Goal: Task Accomplishment & Management: Complete application form

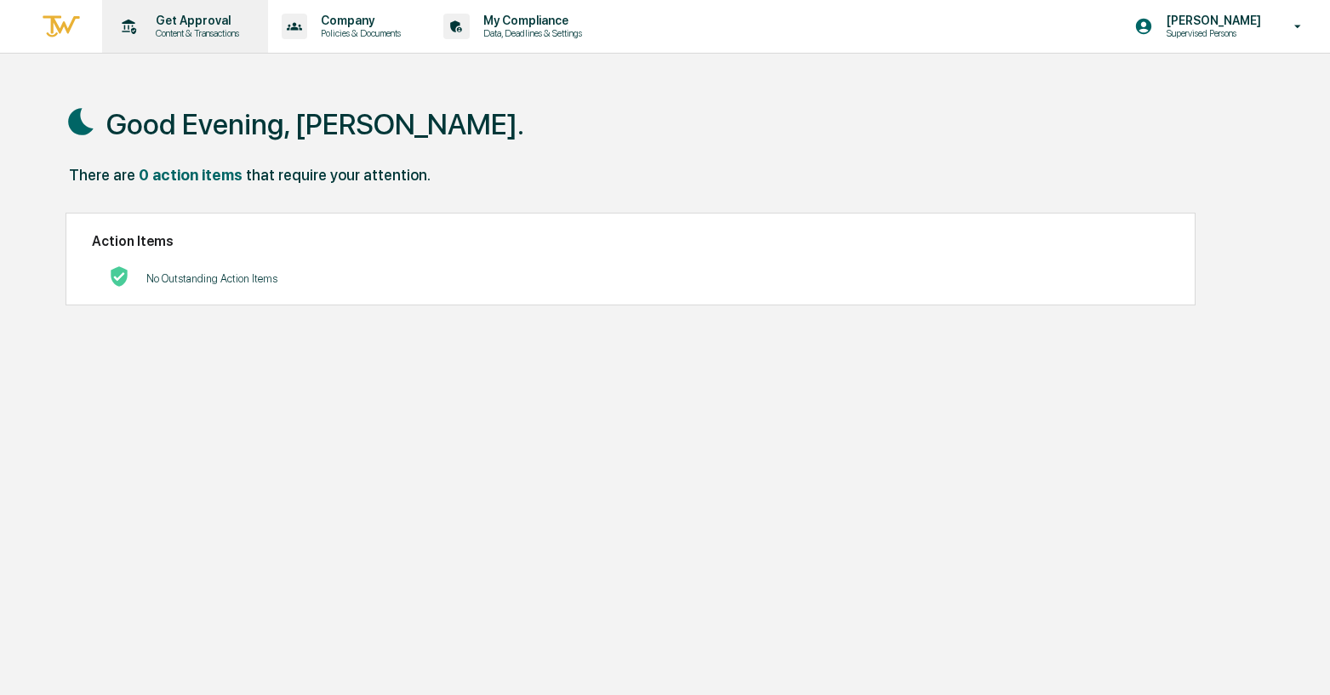
click at [198, 18] on p "Get Approval" at bounding box center [195, 21] width 106 height 14
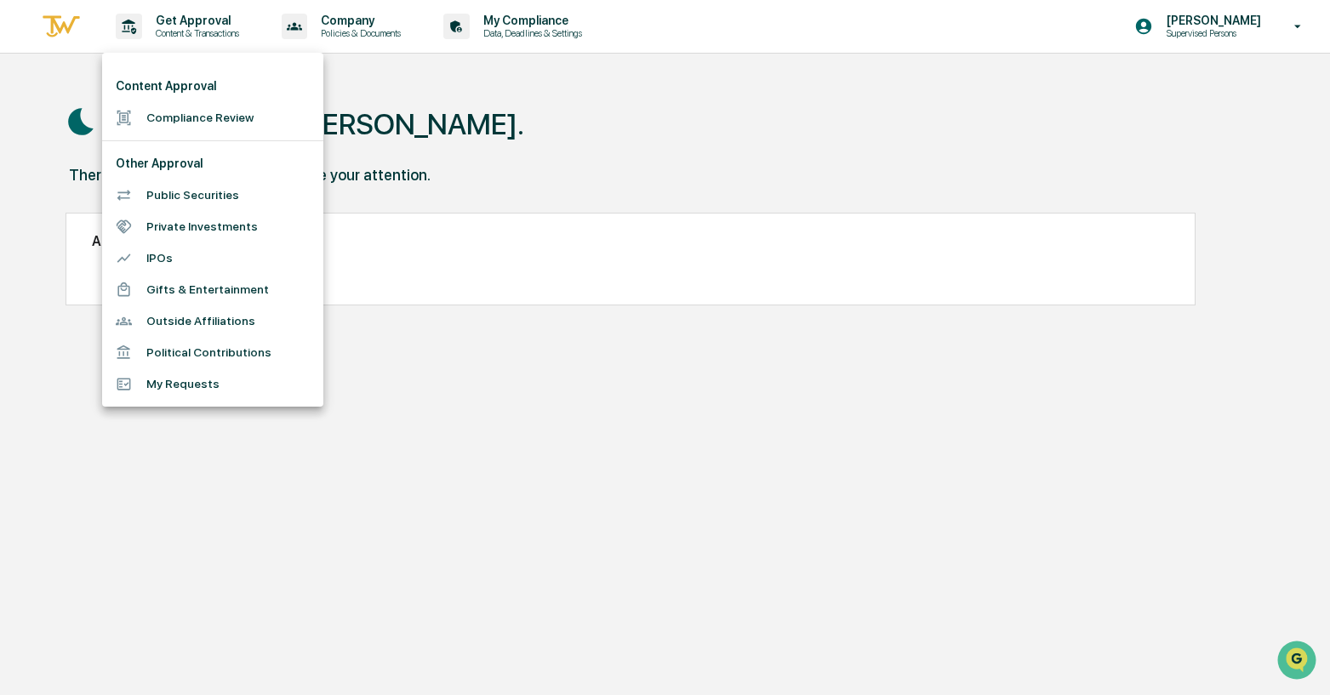
click at [180, 120] on li "Compliance Review" at bounding box center [212, 117] width 221 height 31
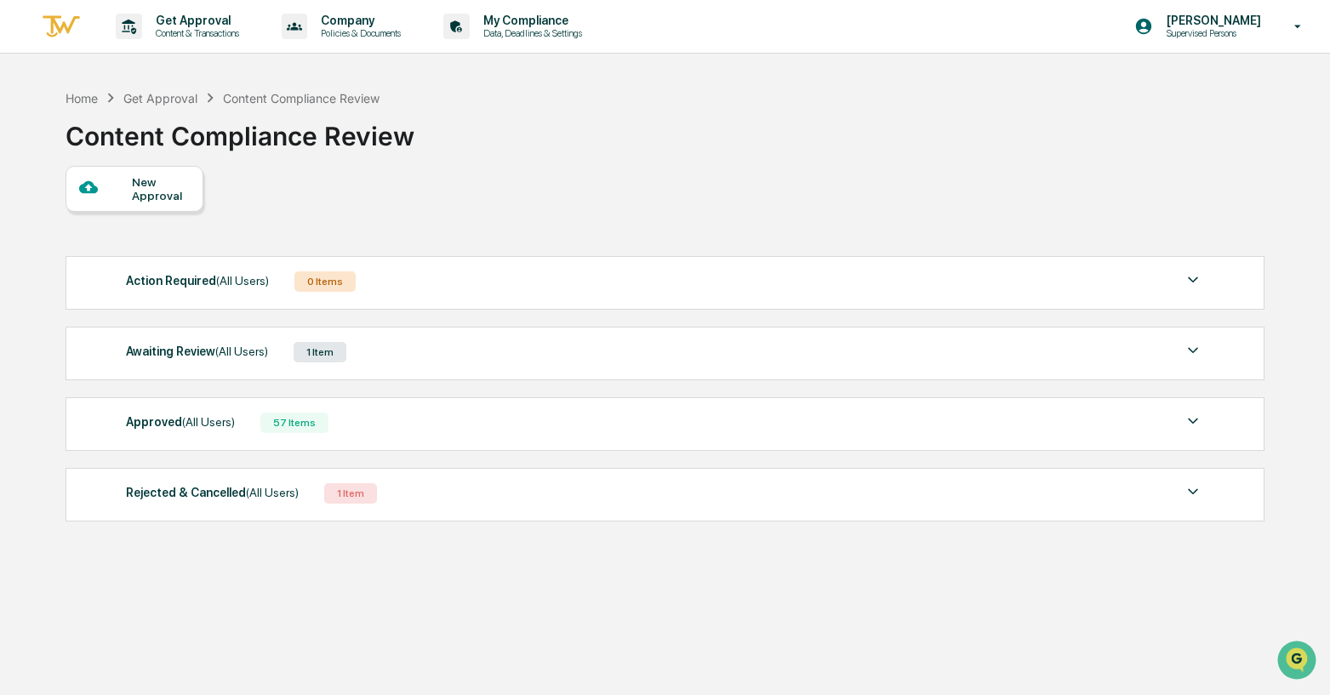
click at [159, 186] on div "New Approval" at bounding box center [160, 188] width 57 height 27
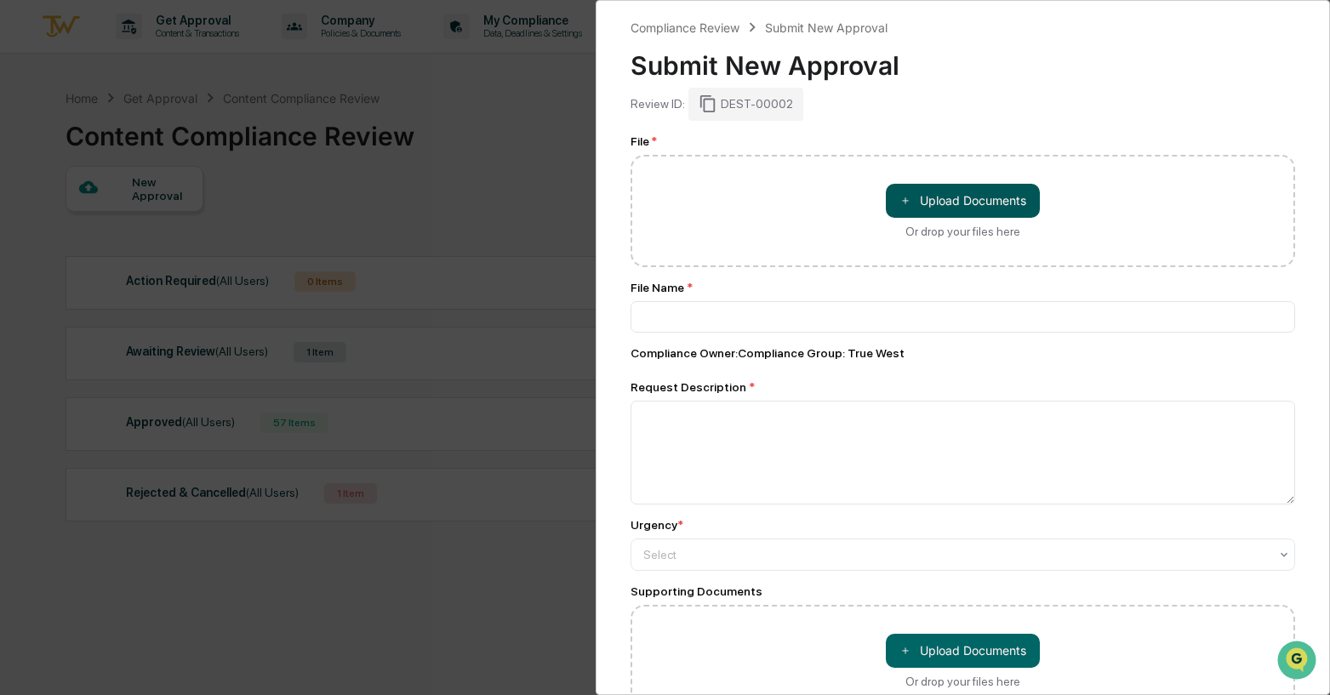
click at [934, 203] on button "＋ Upload Documents" at bounding box center [963, 201] width 154 height 34
type input "**********"
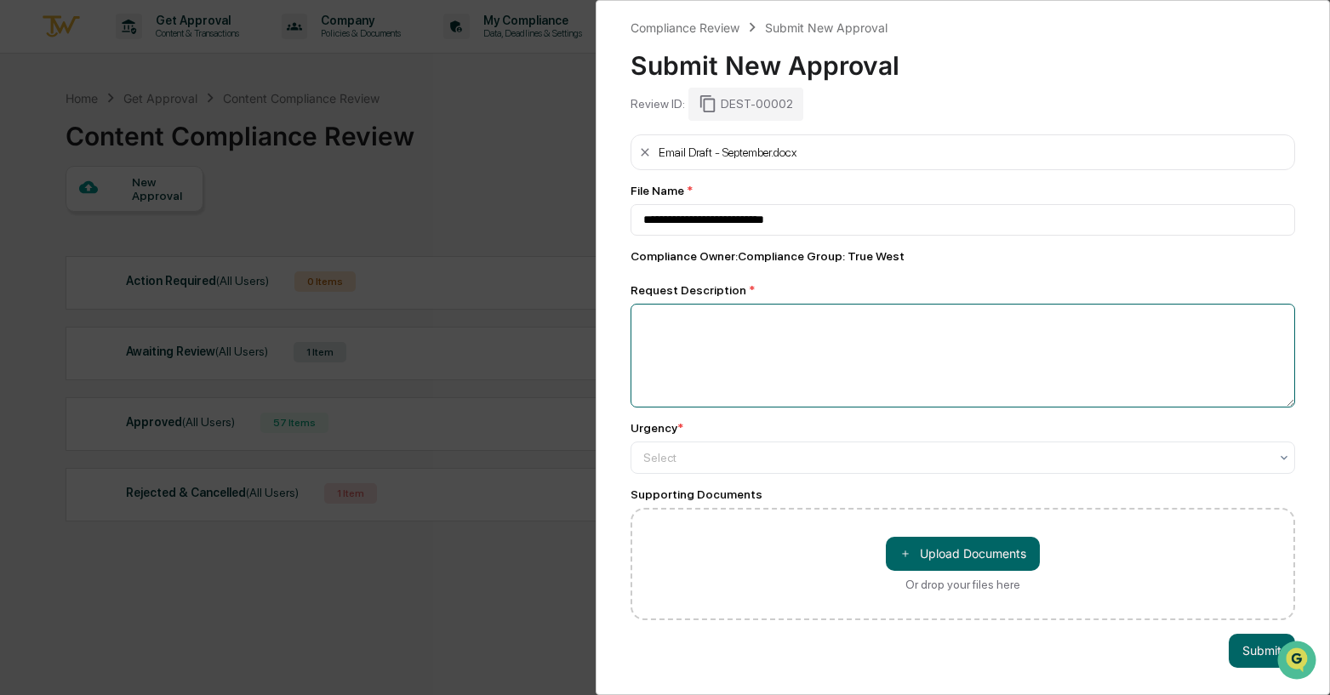
click at [745, 364] on textarea at bounding box center [963, 356] width 665 height 104
type textarea "*"
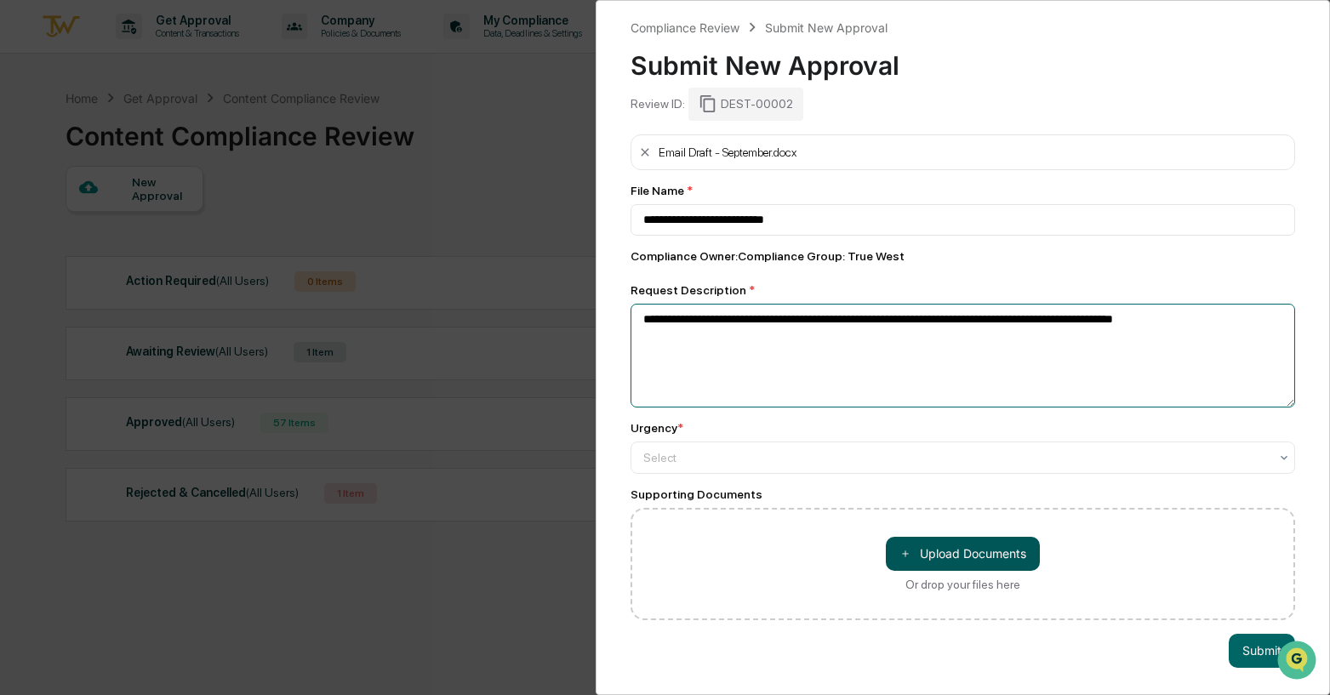
type textarea "**********"
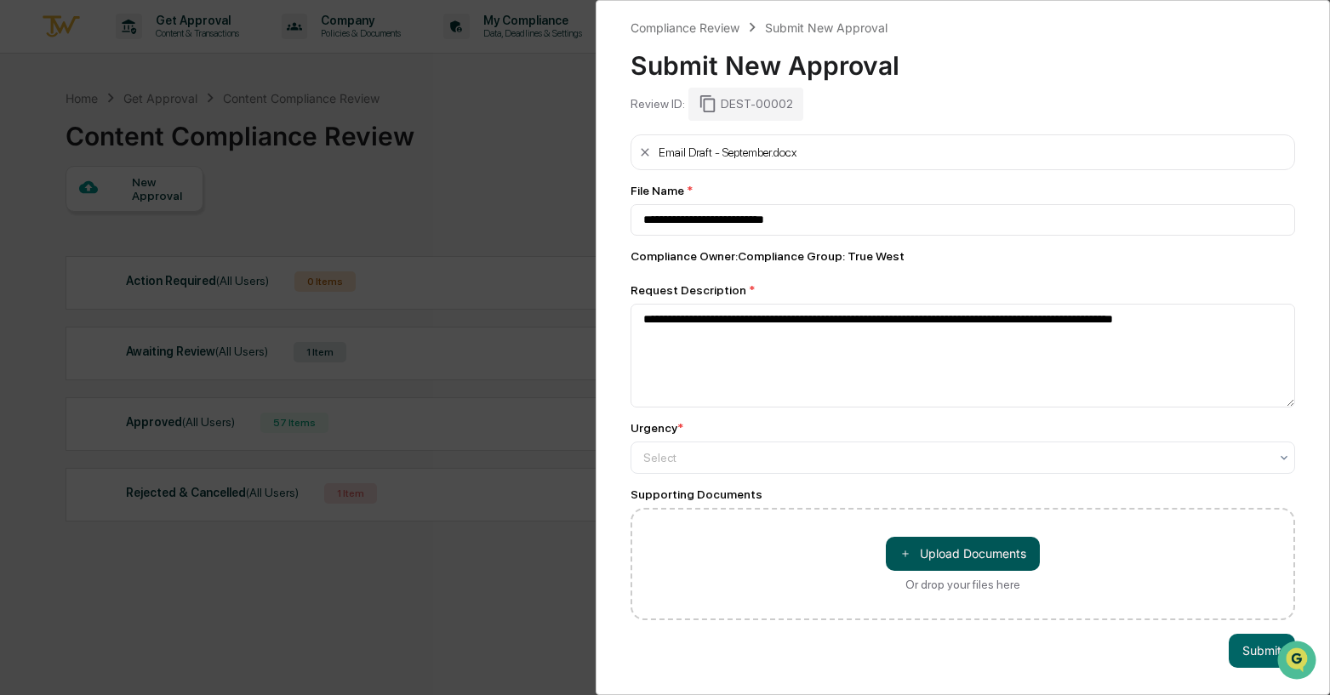
click at [959, 554] on button "＋ Upload Documents" at bounding box center [963, 554] width 154 height 34
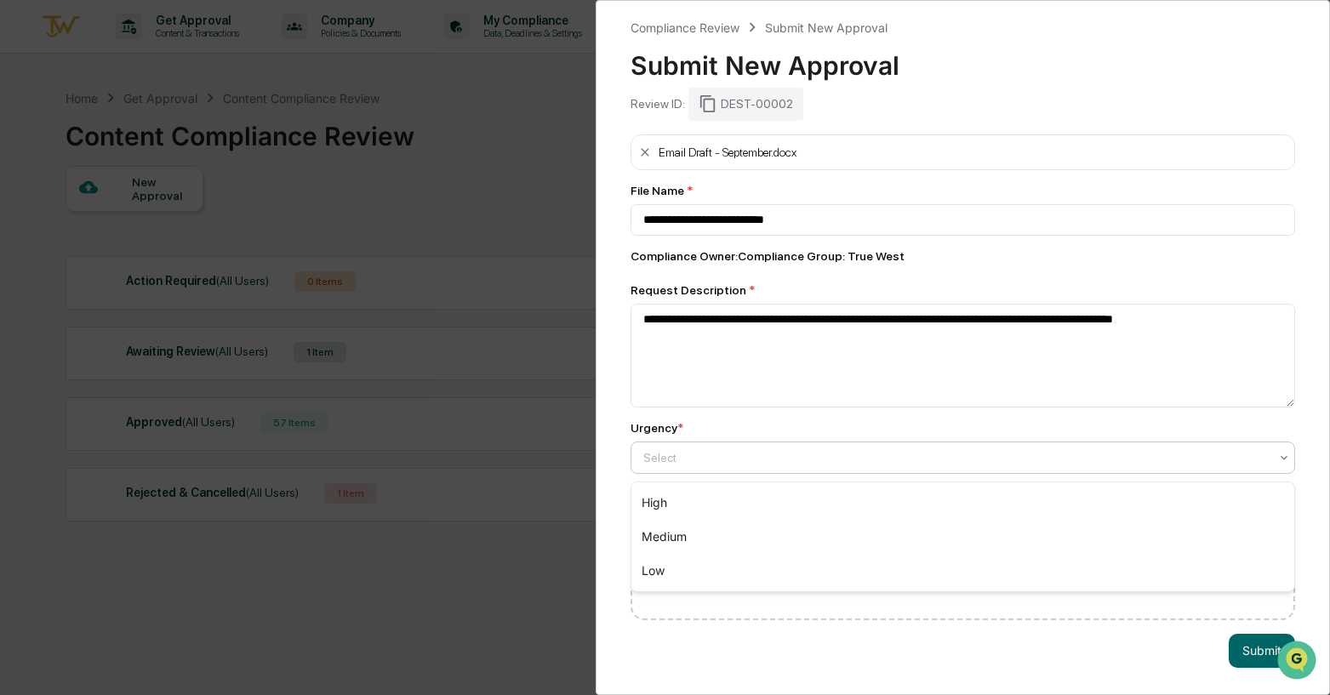
click at [740, 460] on div at bounding box center [956, 457] width 626 height 17
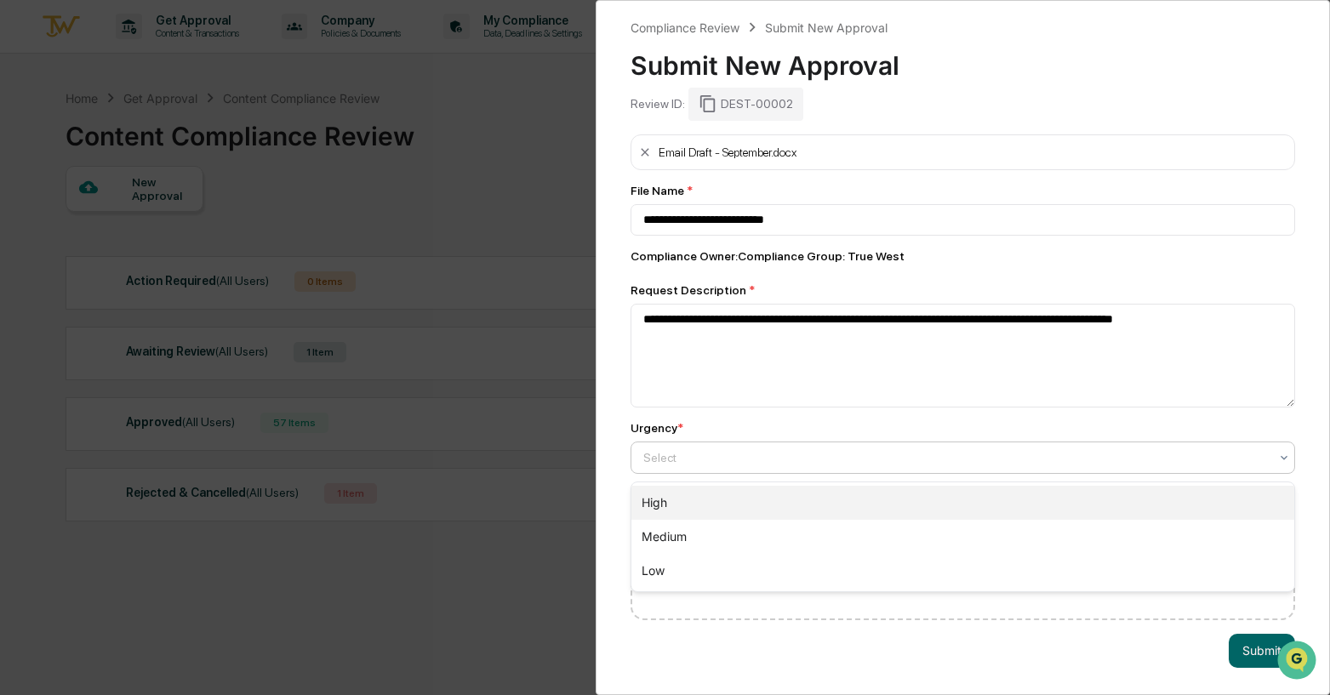
click at [732, 501] on div "High" at bounding box center [963, 503] width 664 height 34
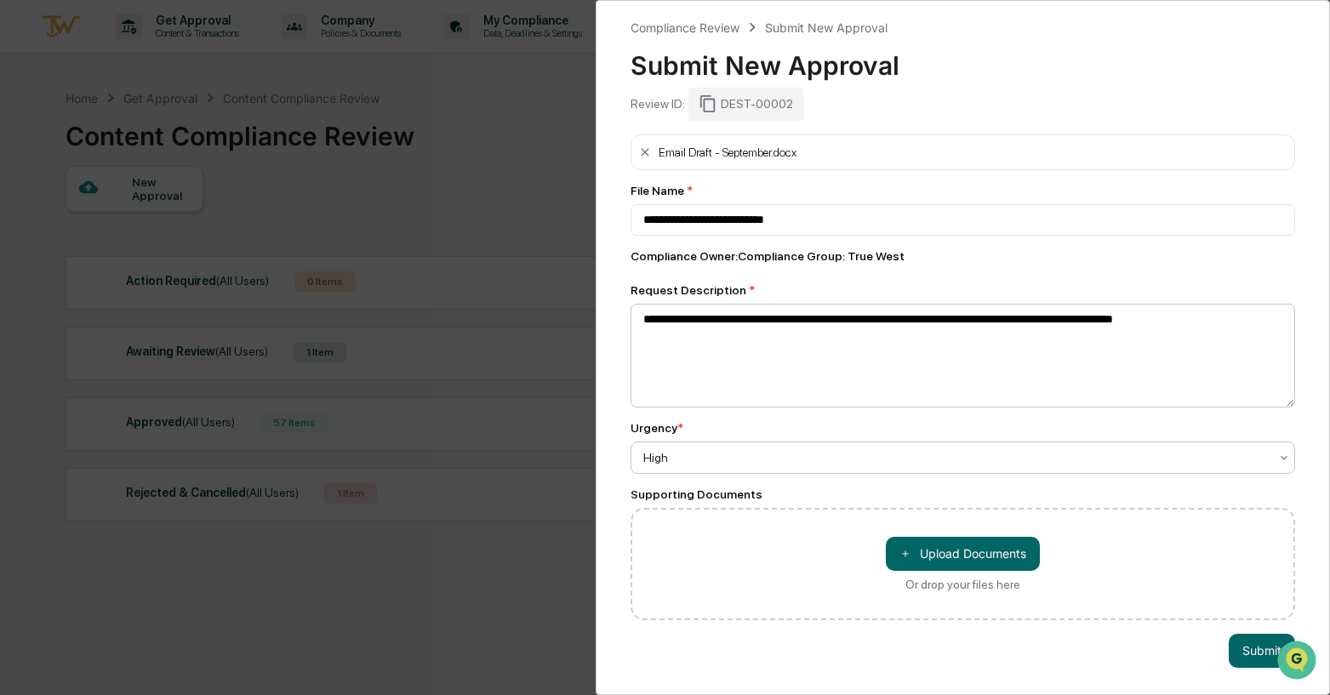
scroll to position [5, 0]
click at [1243, 644] on button "Submit" at bounding box center [1262, 651] width 66 height 34
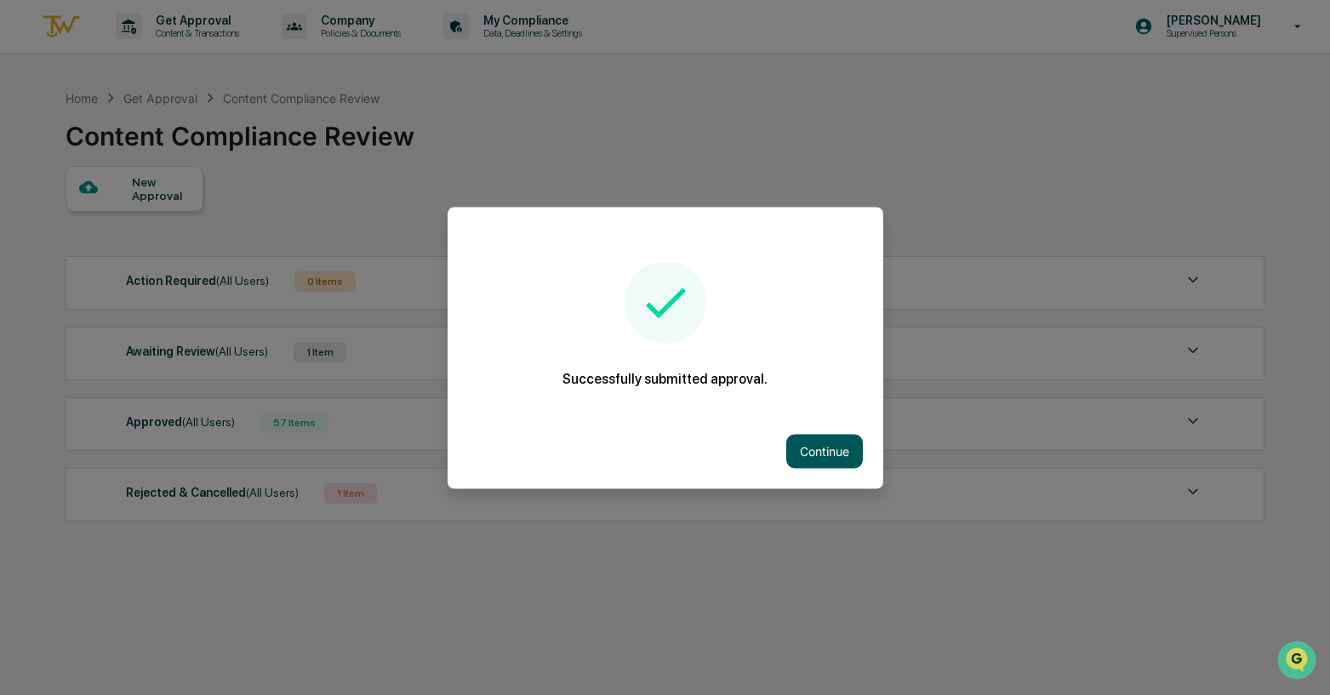
click at [813, 448] on button "Continue" at bounding box center [824, 451] width 77 height 34
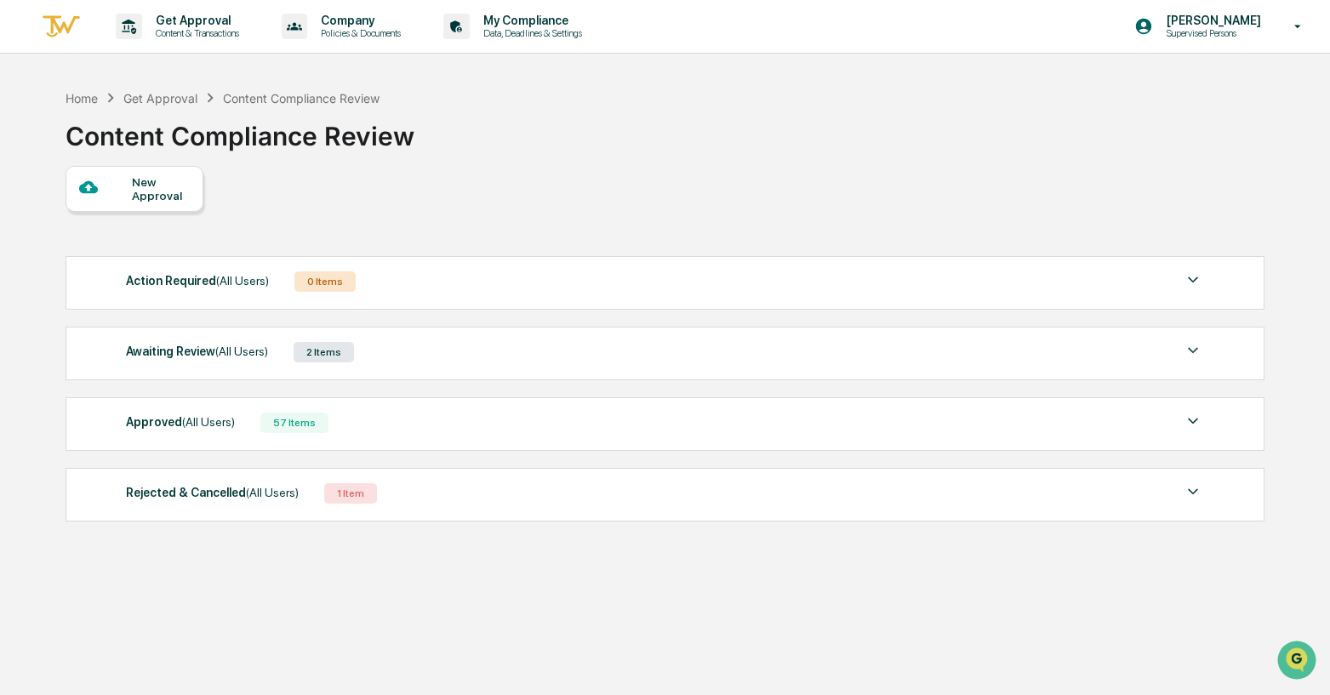
click at [426, 413] on div "Approved (All Users) 57 Items File Name Review Id Created Date Requested By Com…" at bounding box center [665, 424] width 1199 height 54
click at [430, 356] on div "Awaiting Review (All Users) 2 Items" at bounding box center [664, 352] width 1077 height 24
